Goal: Check status

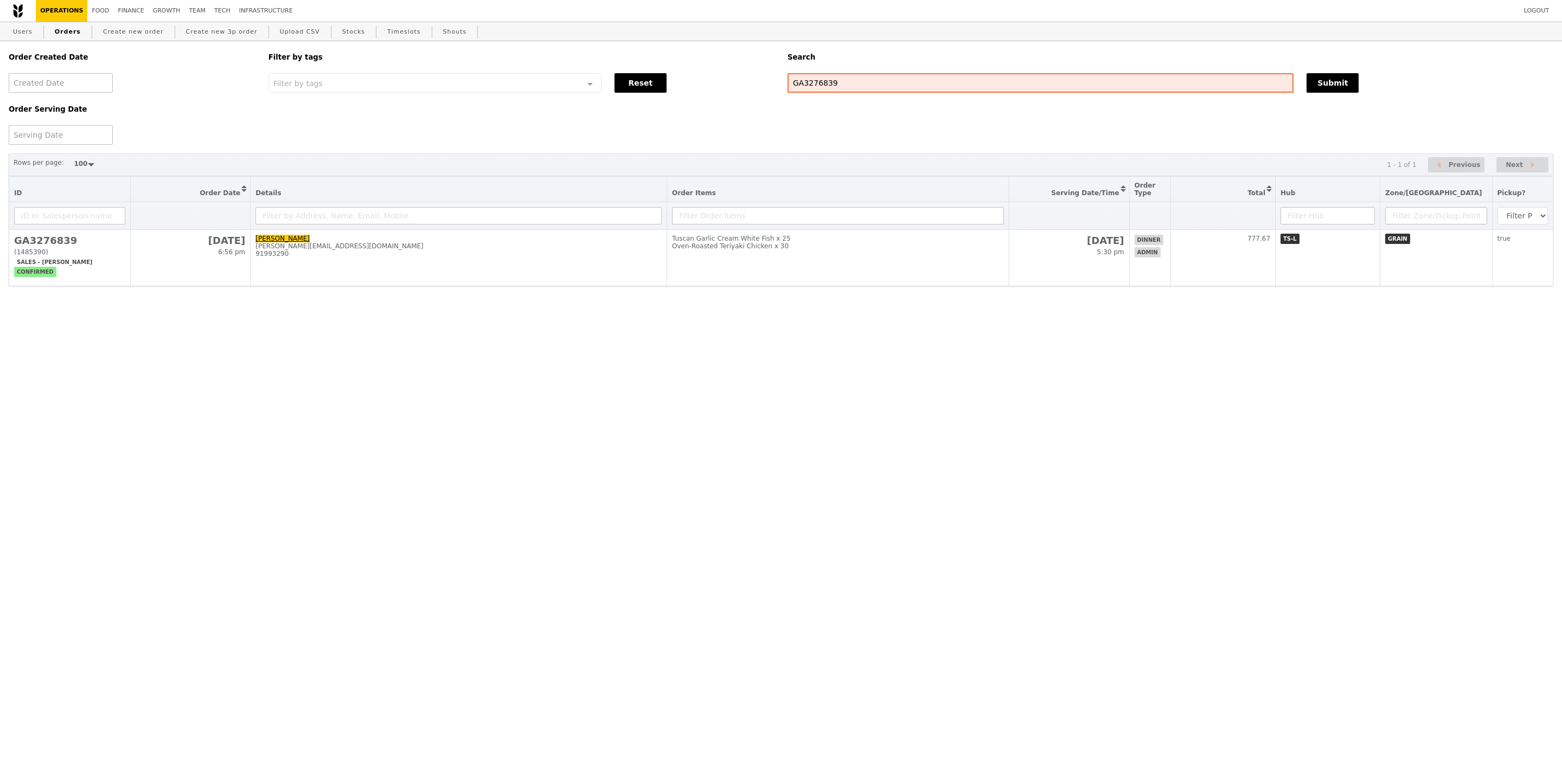
select select "100"
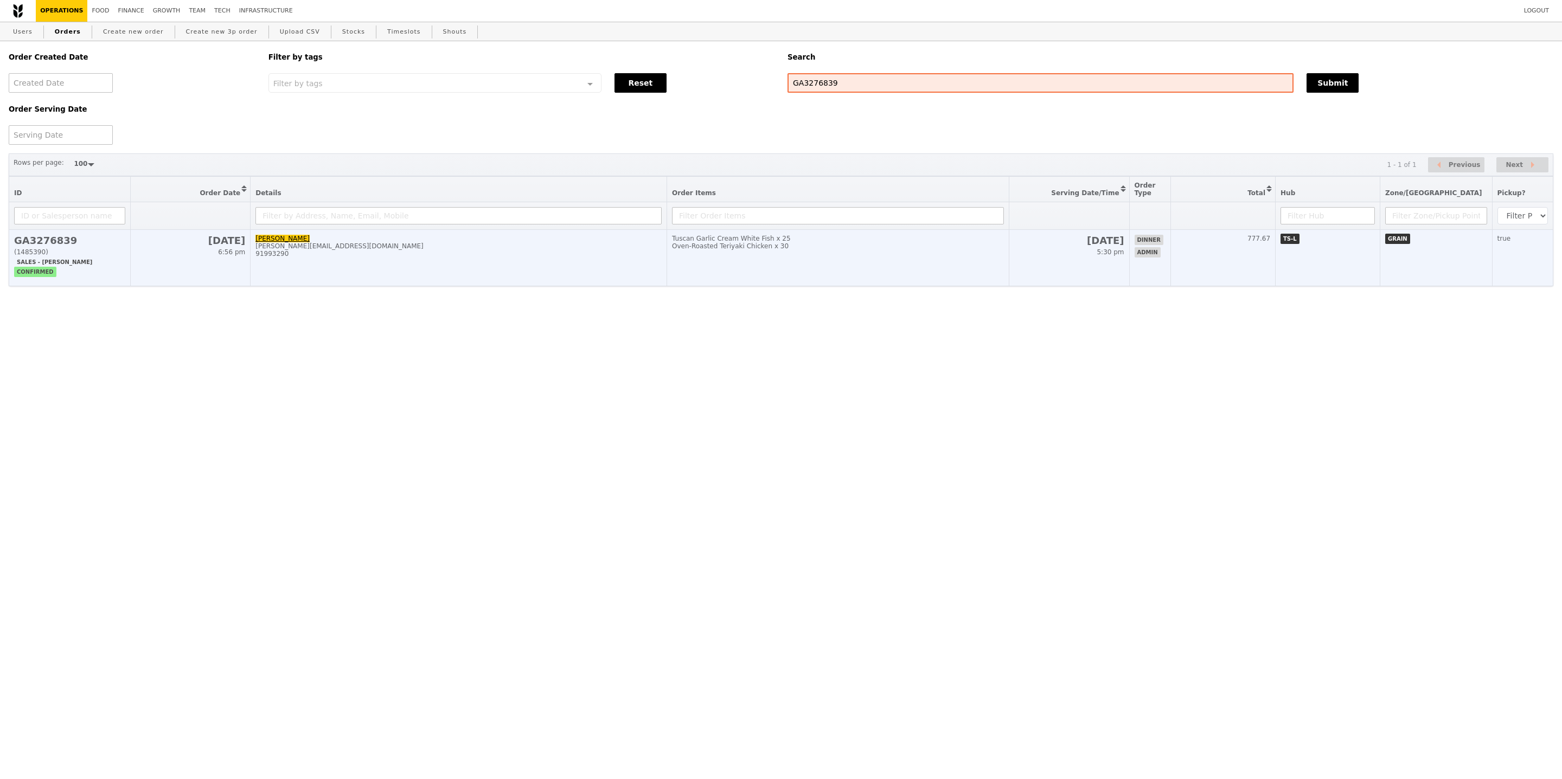
click at [771, 285] on td "Tuscan Garlic Cream White Fish x 25 Oven‑Roasted Teriyaki Chicken x 30" at bounding box center [838, 258] width 342 height 56
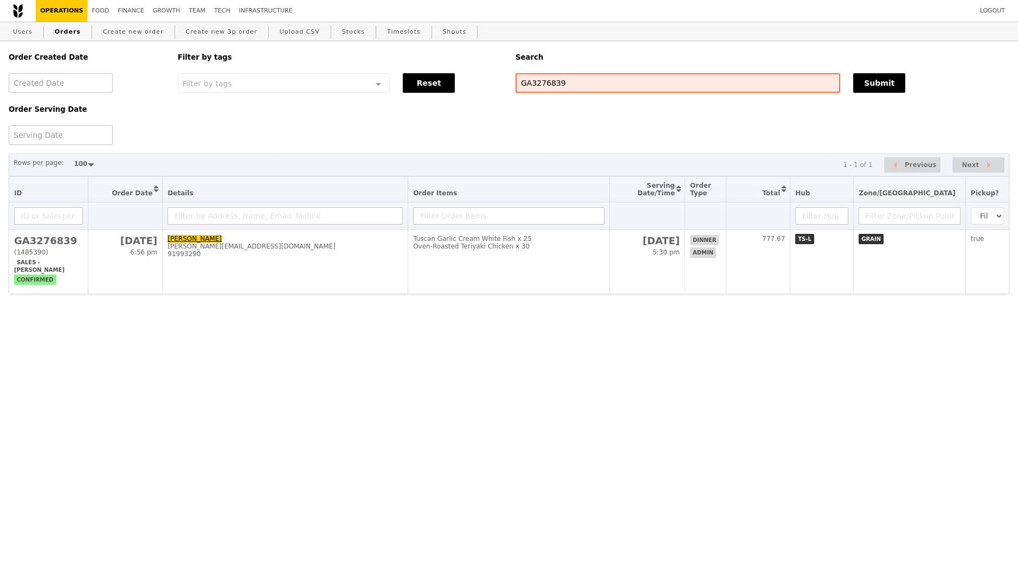
select select "100"
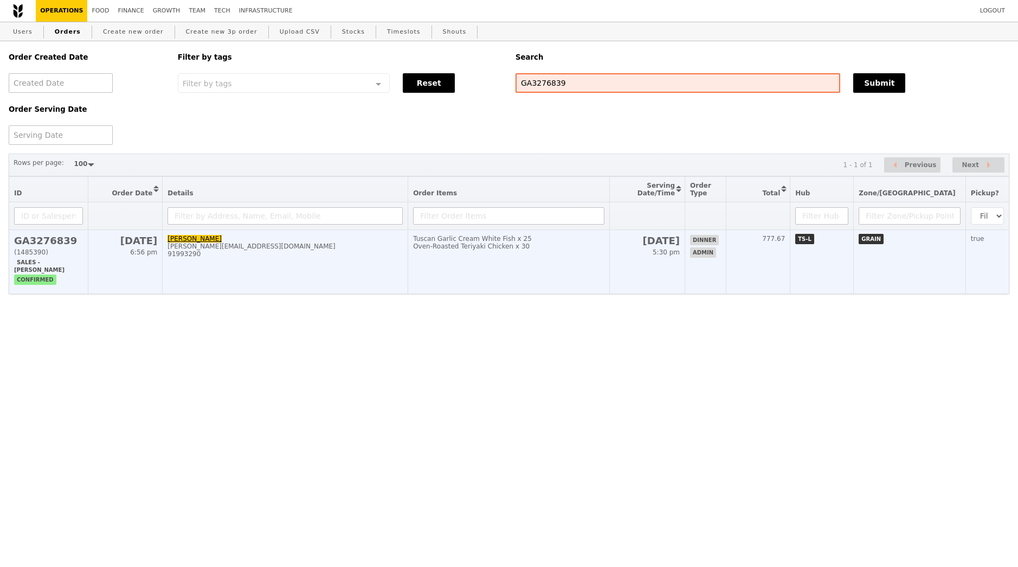
drag, startPoint x: 805, startPoint y: 238, endPoint x: 836, endPoint y: 238, distance: 30.9
click at [836, 238] on tr "GA3276839 (1485390) Sales - Pam confirmed 25 Aug 6:56 pm Nicole Moreira nicole@…" at bounding box center [509, 262] width 1000 height 64
copy span "777.67"
